Goal: Transaction & Acquisition: Book appointment/travel/reservation

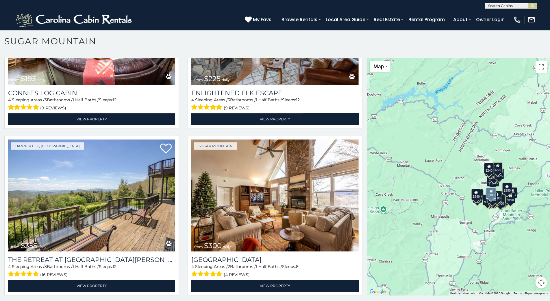
scroll to position [1271, 0]
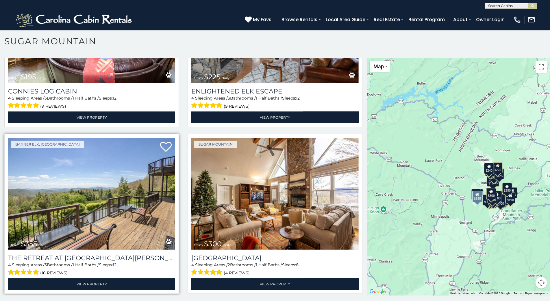
click at [45, 208] on img at bounding box center [91, 194] width 167 height 112
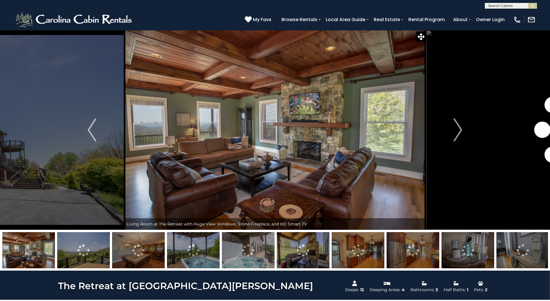
scroll to position [544, 0]
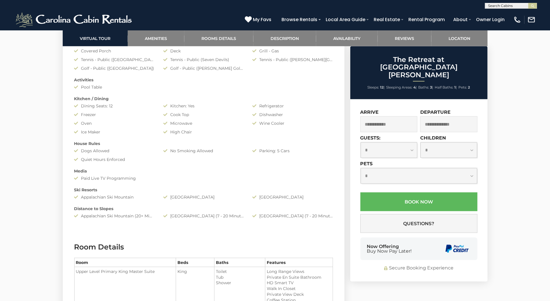
click at [114, 150] on div "Dogs Allowed" at bounding box center [114, 151] width 89 height 6
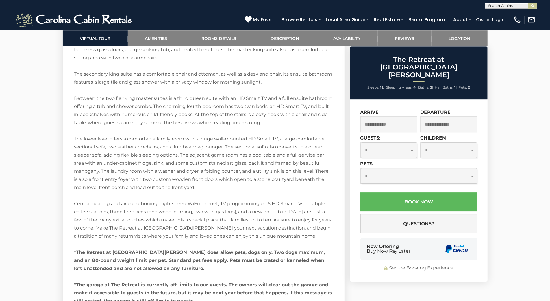
scroll to position [1312, 0]
